Goal: Task Accomplishment & Management: Complete application form

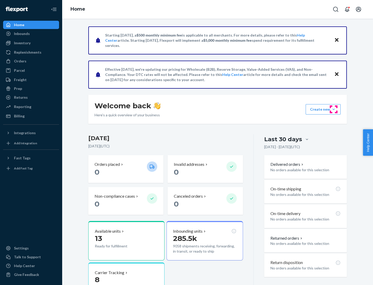
click at [333, 109] on button "Create new Create new inbound Create new order Create new product" at bounding box center [322, 109] width 35 height 10
click at [31, 34] on div "Inbounds" at bounding box center [31, 33] width 55 height 7
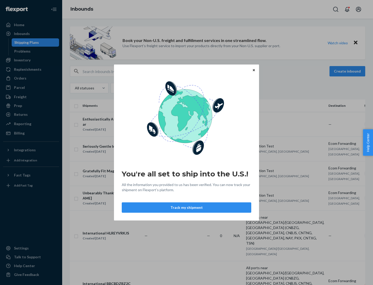
click at [186, 207] on button "Track my shipment" at bounding box center [186, 207] width 129 height 10
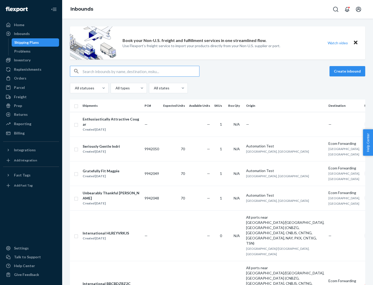
click at [348, 71] on button "Create inbound" at bounding box center [347, 71] width 36 height 10
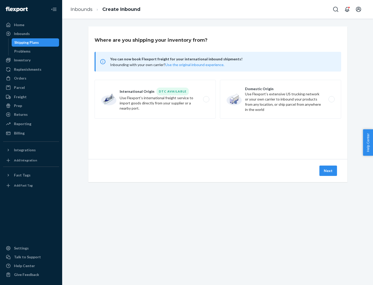
click at [155, 99] on label "International Origin DTC Available Use Flexport's international freight service…" at bounding box center [154, 99] width 121 height 39
click at [206, 99] on input "International Origin DTC Available Use Flexport's international freight service…" at bounding box center [207, 99] width 3 height 3
radio input "true"
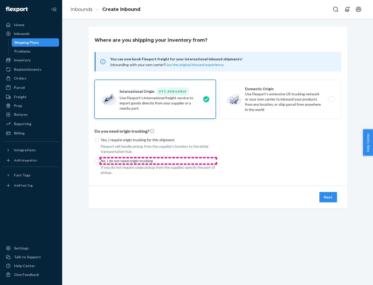
click at [158, 160] on p "No, I do not need origin trucking" at bounding box center [158, 160] width 115 height 5
click at [99, 160] on input "No, I do not need origin trucking" at bounding box center [96, 161] width 4 height 4
radio input "true"
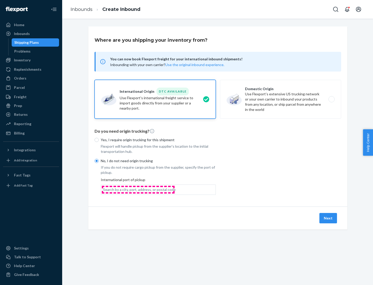
click at [138, 189] on div "Search by a city, port, address, or postal code" at bounding box center [139, 189] width 72 height 5
click at [103, 189] on input "Search by a city, port, address, or postal code" at bounding box center [103, 189] width 1 height 5
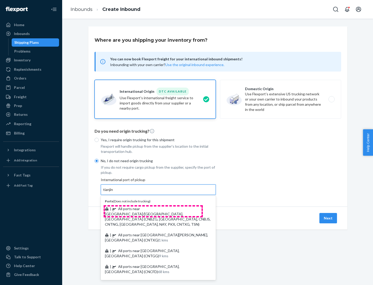
click at [153, 208] on span "| All ports near [GEOGRAPHIC_DATA]/[GEOGRAPHIC_DATA], [GEOGRAPHIC_DATA] (CNBZG,…" at bounding box center [158, 216] width 106 height 20
click at [114, 192] on input "tianjin" at bounding box center [108, 189] width 11 height 5
type input "All ports near [GEOGRAPHIC_DATA]/[GEOGRAPHIC_DATA], [GEOGRAPHIC_DATA] (CNBZG, […"
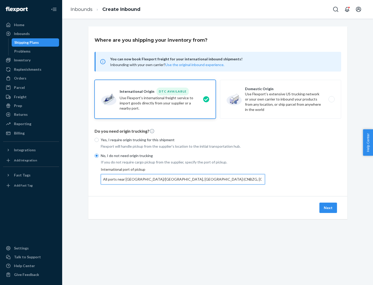
click at [328, 207] on button "Next" at bounding box center [328, 207] width 18 height 10
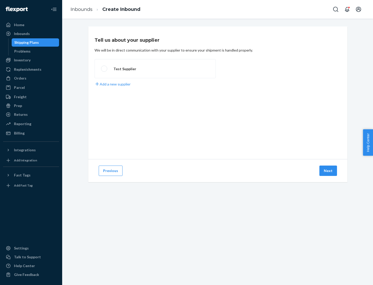
click at [155, 69] on label "Test Supplier" at bounding box center [154, 68] width 121 height 19
click at [104, 69] on input "Test Supplier" at bounding box center [102, 68] width 3 height 3
radio input "true"
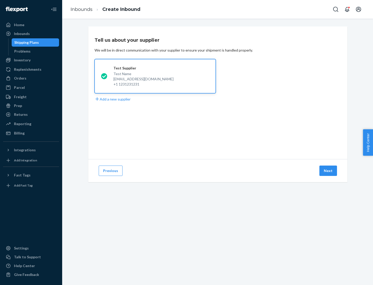
click at [328, 170] on button "Next" at bounding box center [328, 170] width 18 height 10
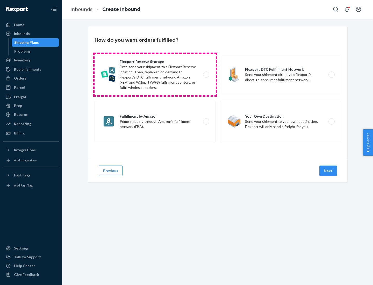
click at [155, 75] on label "Flexport Reserve Storage First, send your shipment to a Flexport Reserve locati…" at bounding box center [154, 74] width 121 height 41
click at [206, 75] on input "Flexport Reserve Storage First, send your shipment to a Flexport Reserve locati…" at bounding box center [207, 74] width 3 height 3
radio input "true"
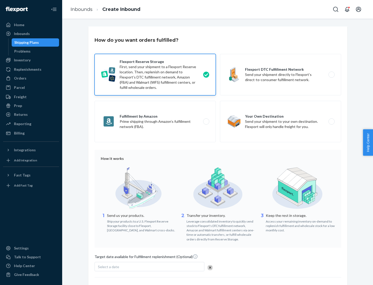
scroll to position [42, 0]
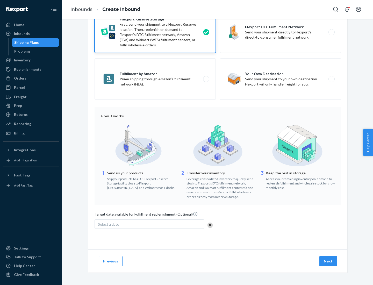
click at [328, 261] on button "Next" at bounding box center [328, 261] width 18 height 10
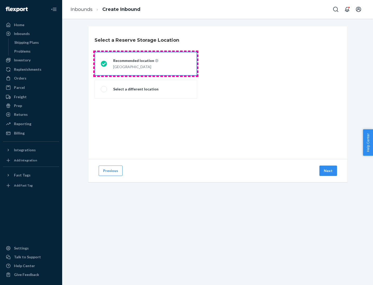
click at [146, 64] on div "[GEOGRAPHIC_DATA]" at bounding box center [135, 66] width 45 height 6
click at [104, 64] on input "Recommended location [GEOGRAPHIC_DATA]" at bounding box center [102, 63] width 3 height 3
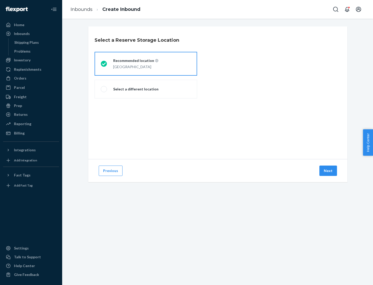
click at [328, 170] on button "Next" at bounding box center [328, 170] width 18 height 10
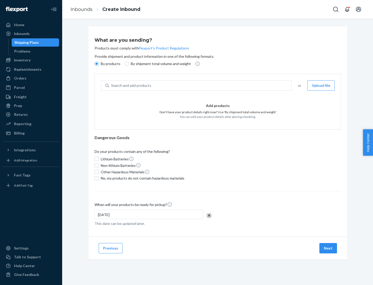
click at [200, 85] on div "Search and add products" at bounding box center [200, 85] width 182 height 9
click at [112, 85] on input "Search and add products" at bounding box center [111, 85] width 1 height 5
click at [126, 64] on input "By shipment total volume and weight" at bounding box center [126, 64] width 4 height 4
radio input "true"
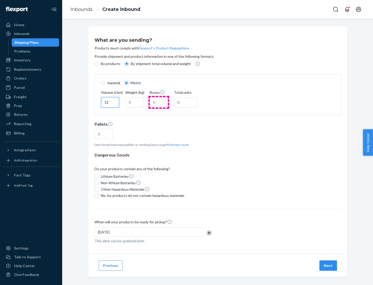
type input "12"
type input "22"
type input "222"
type input "121"
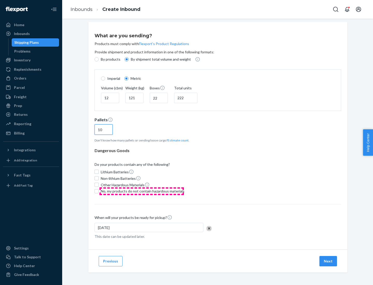
type input "10"
click at [142, 191] on span "No, my products do not contain hazardous materials" at bounding box center [143, 190] width 84 height 5
click at [99, 191] on input "No, my products do not contain hazardous materials" at bounding box center [96, 191] width 4 height 4
checkbox input "true"
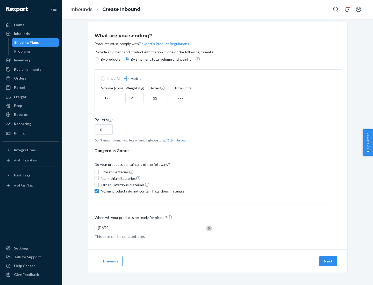
click at [328, 261] on button "Next" at bounding box center [328, 261] width 18 height 10
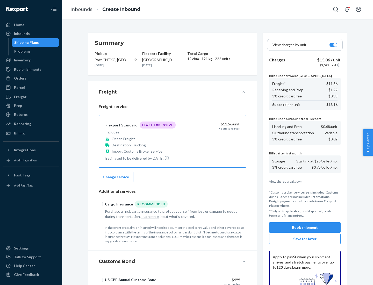
scroll to position [76, 0]
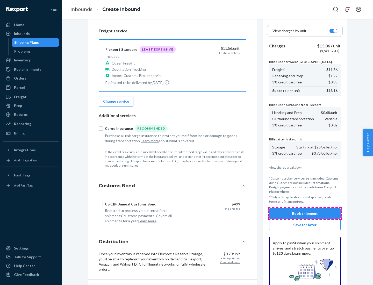
click at [305, 213] on button "Book shipment" at bounding box center [304, 213] width 71 height 10
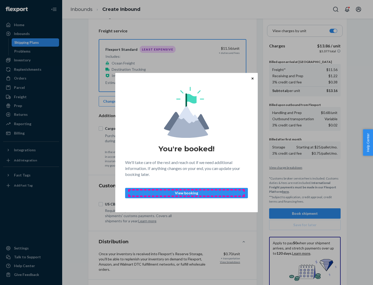
click at [186, 192] on p "View booking" at bounding box center [186, 192] width 114 height 5
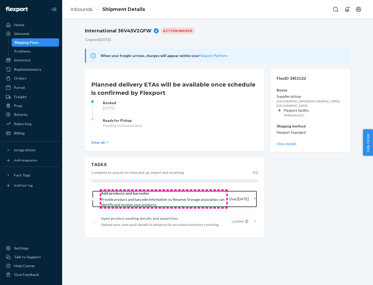
click at [164, 199] on span "Provide product and barcode information so Reserve Storage associates can ident…" at bounding box center [163, 202] width 124 height 10
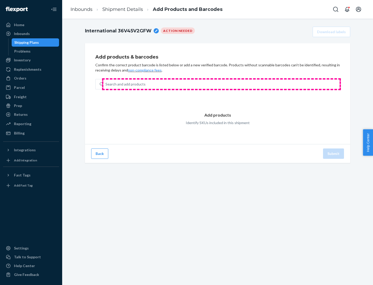
click at [221, 84] on div "Search and add products" at bounding box center [221, 83] width 236 height 9
click at [106, 84] on input "Search and add products" at bounding box center [105, 83] width 1 height 5
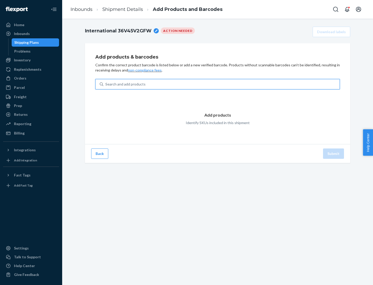
type input "test"
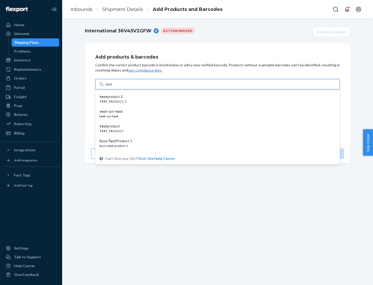
scroll to position [19, 0]
click at [215, 121] on div "Basic Test Product 1" at bounding box center [215, 121] width 232 height 5
click at [112, 87] on input "test" at bounding box center [108, 83] width 7 height 5
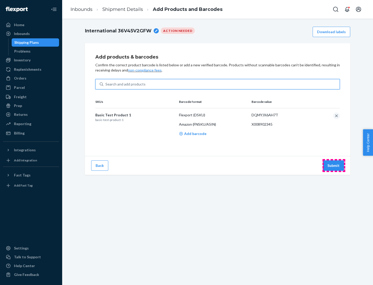
click at [333, 165] on button "Submit" at bounding box center [333, 165] width 21 height 10
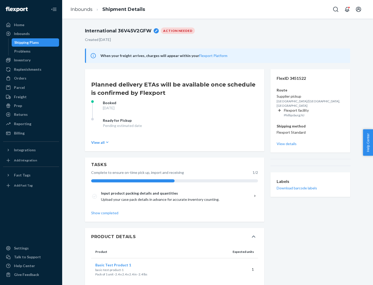
scroll to position [9, 0]
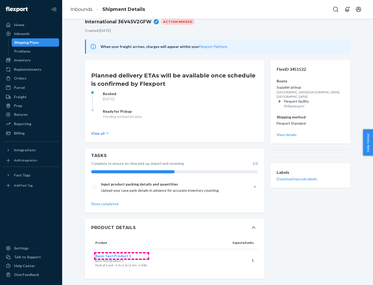
click at [121, 255] on span "Basic Test Product 1" at bounding box center [113, 255] width 36 height 4
